Goal: Information Seeking & Learning: Learn about a topic

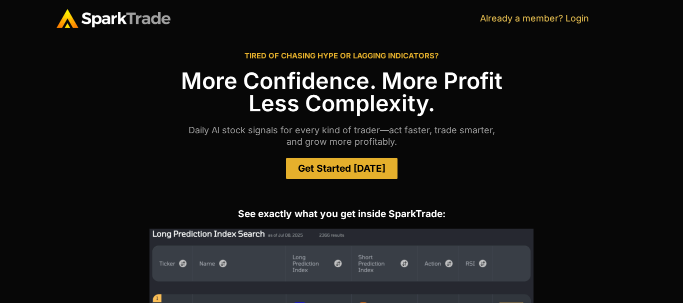
click at [321, 161] on link "Get Started Today" at bounding box center [341, 168] width 111 height 21
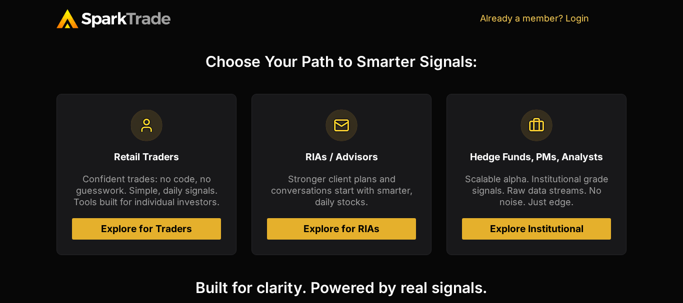
scroll to position [410, 0]
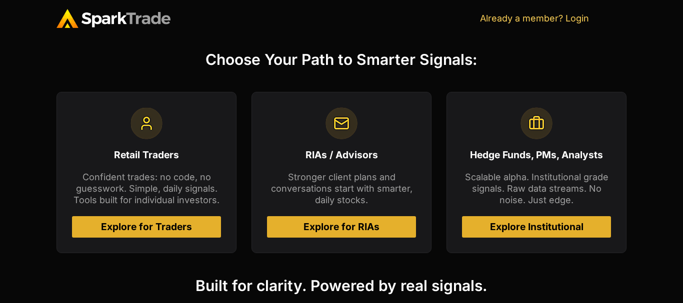
click at [180, 230] on span "Explore for Traders" at bounding box center [146, 226] width 91 height 9
click at [345, 223] on span "Explore for RIAs" at bounding box center [341, 226] width 76 height 9
click at [502, 226] on span "Explore Institutional" at bounding box center [536, 226] width 93 height 9
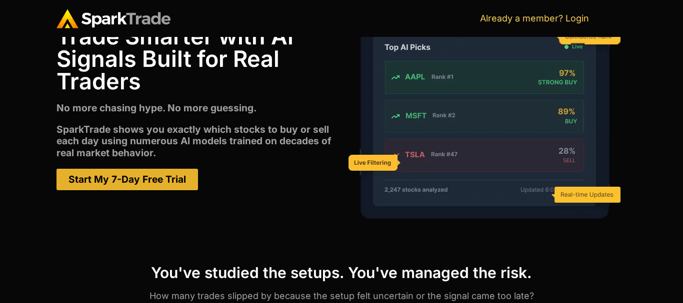
scroll to position [71, 0]
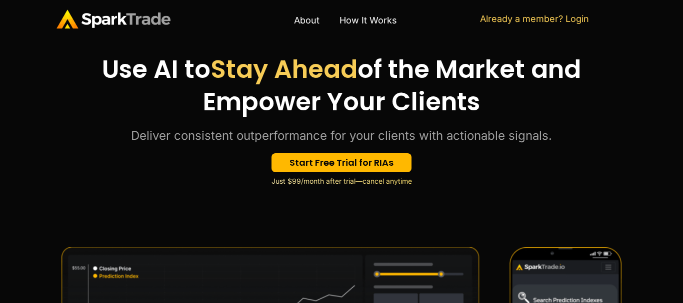
scroll to position [36, 0]
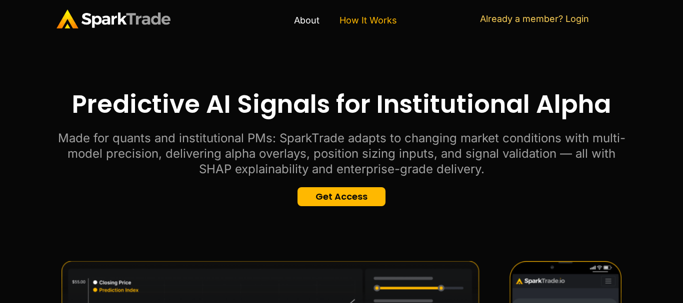
click at [376, 23] on link "How It Works" at bounding box center [367, 20] width 77 height 23
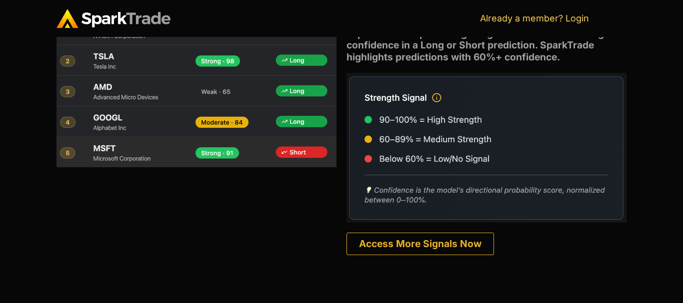
scroll to position [628, 0]
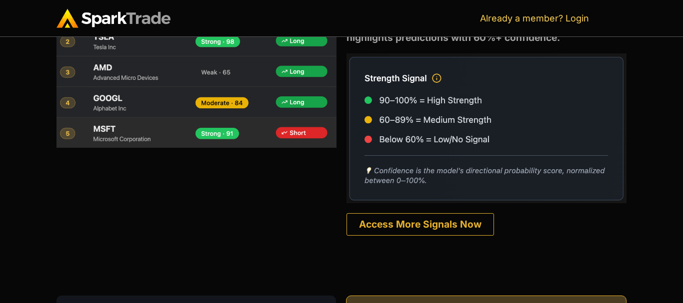
click at [40, 220] on div "Signal Strength Examples What's the Signal Strength? The Signal Strength reflec…" at bounding box center [341, 92] width 683 height 377
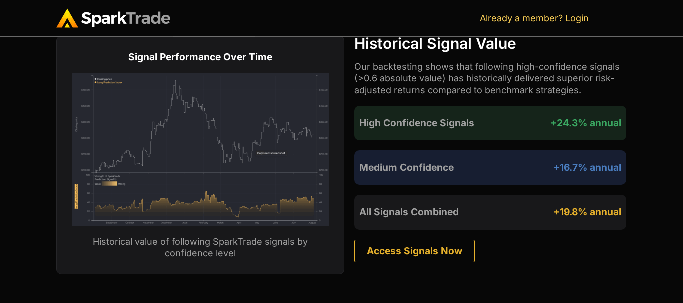
scroll to position [1719, 0]
